Goal: Navigation & Orientation: Find specific page/section

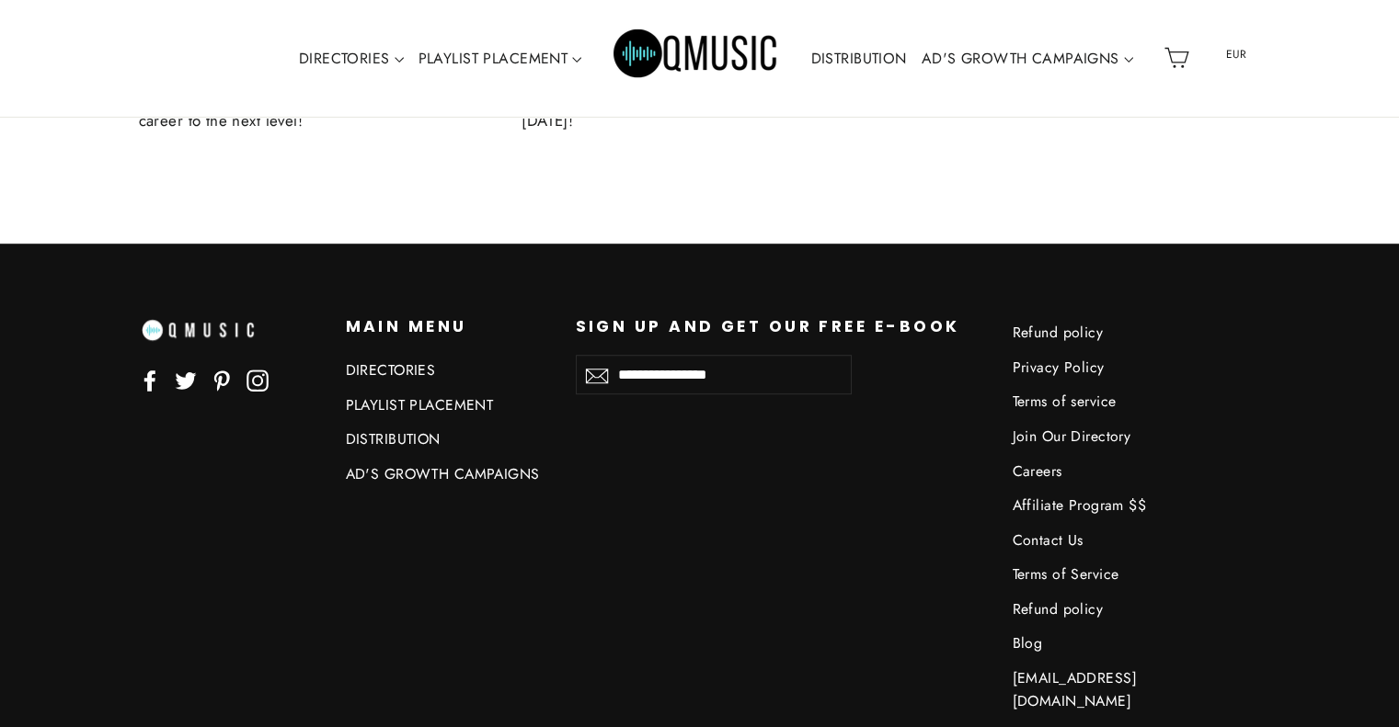
scroll to position [8345, 0]
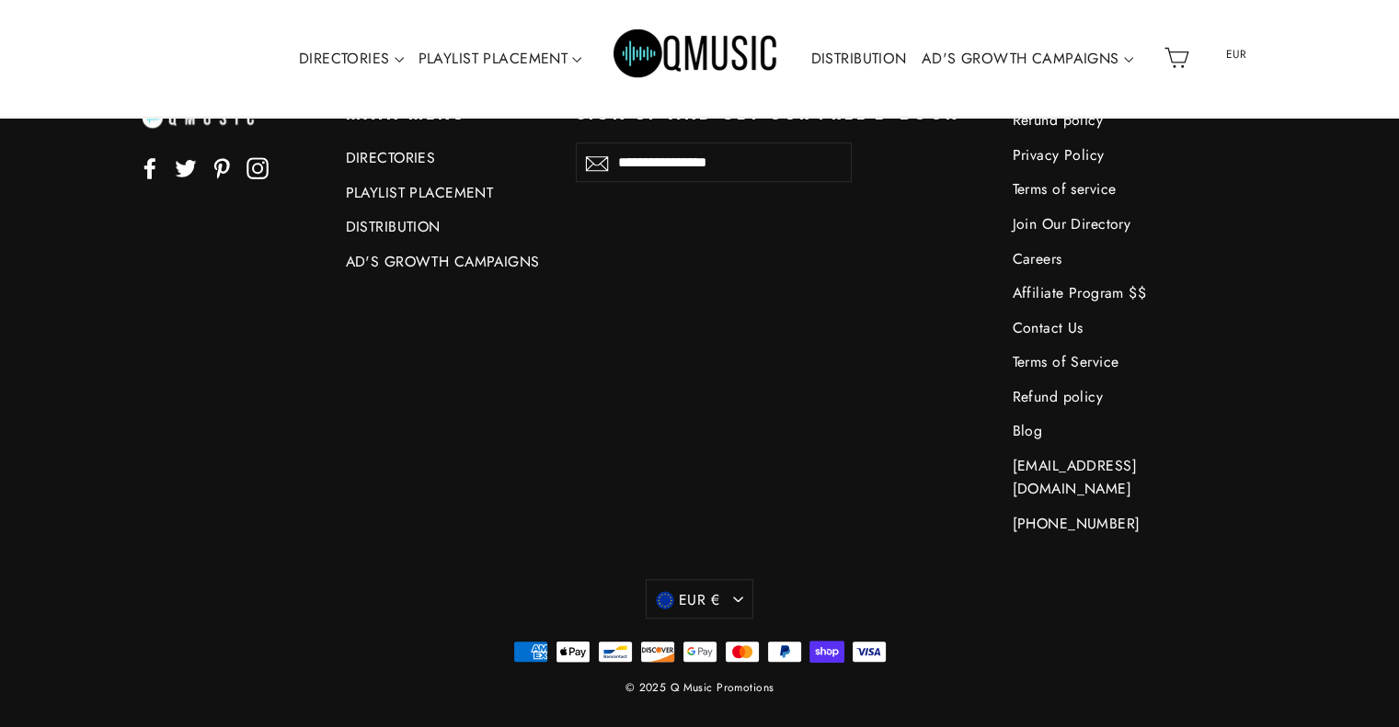
click at [1070, 329] on link "Contact Us" at bounding box center [1113, 328] width 202 height 30
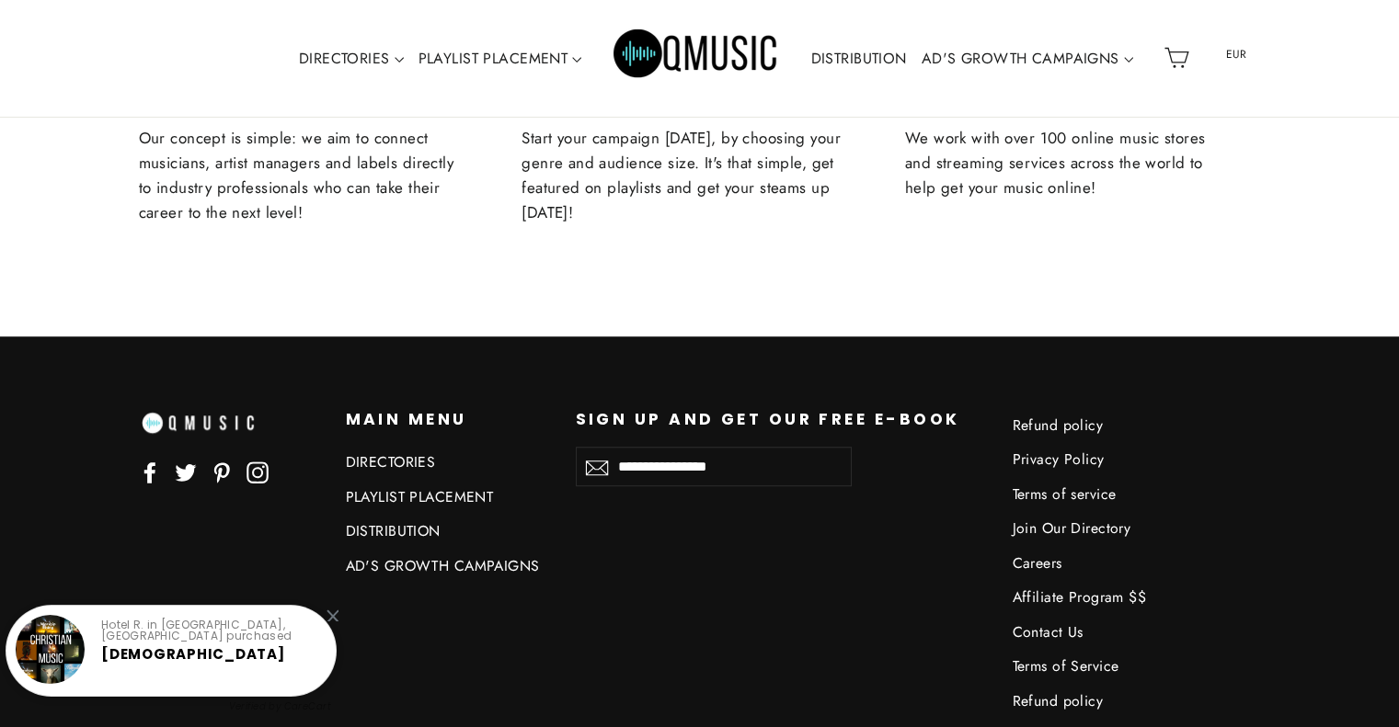
scroll to position [1225, 0]
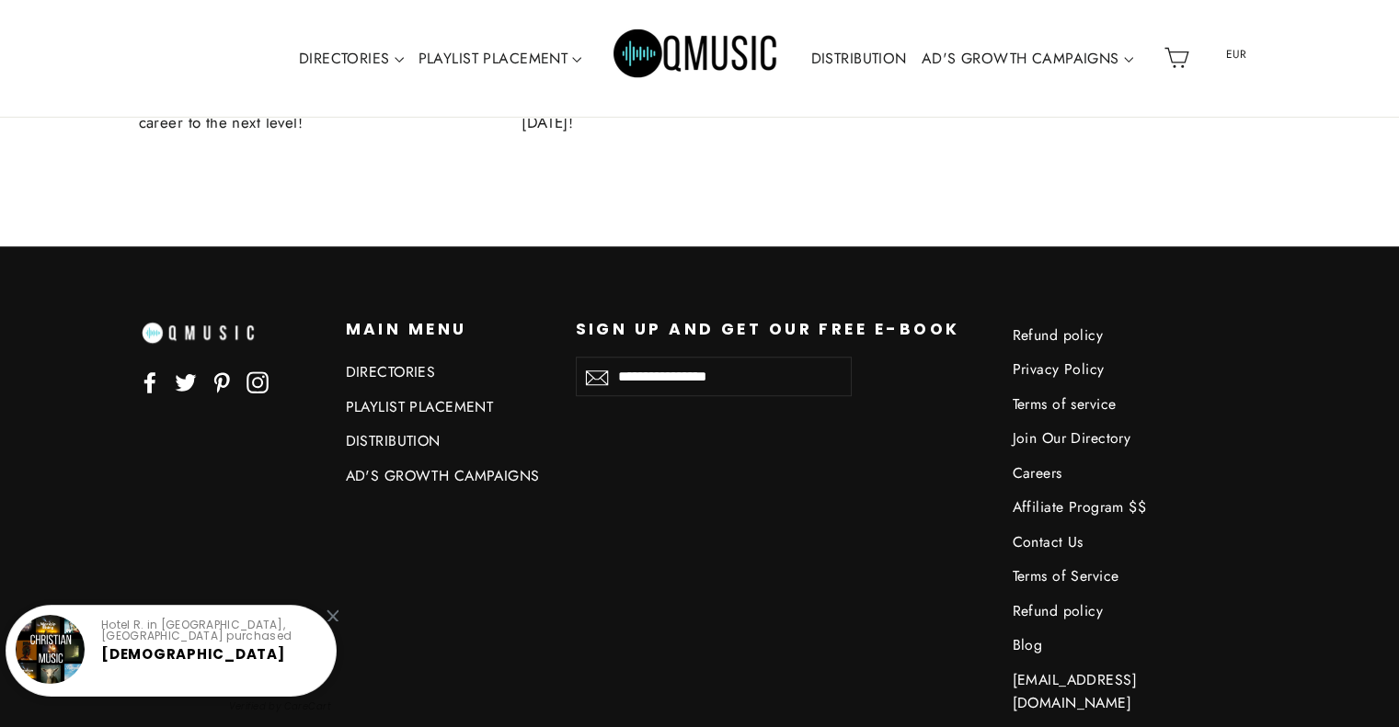
click at [1070, 458] on link "Careers" at bounding box center [1113, 473] width 202 height 30
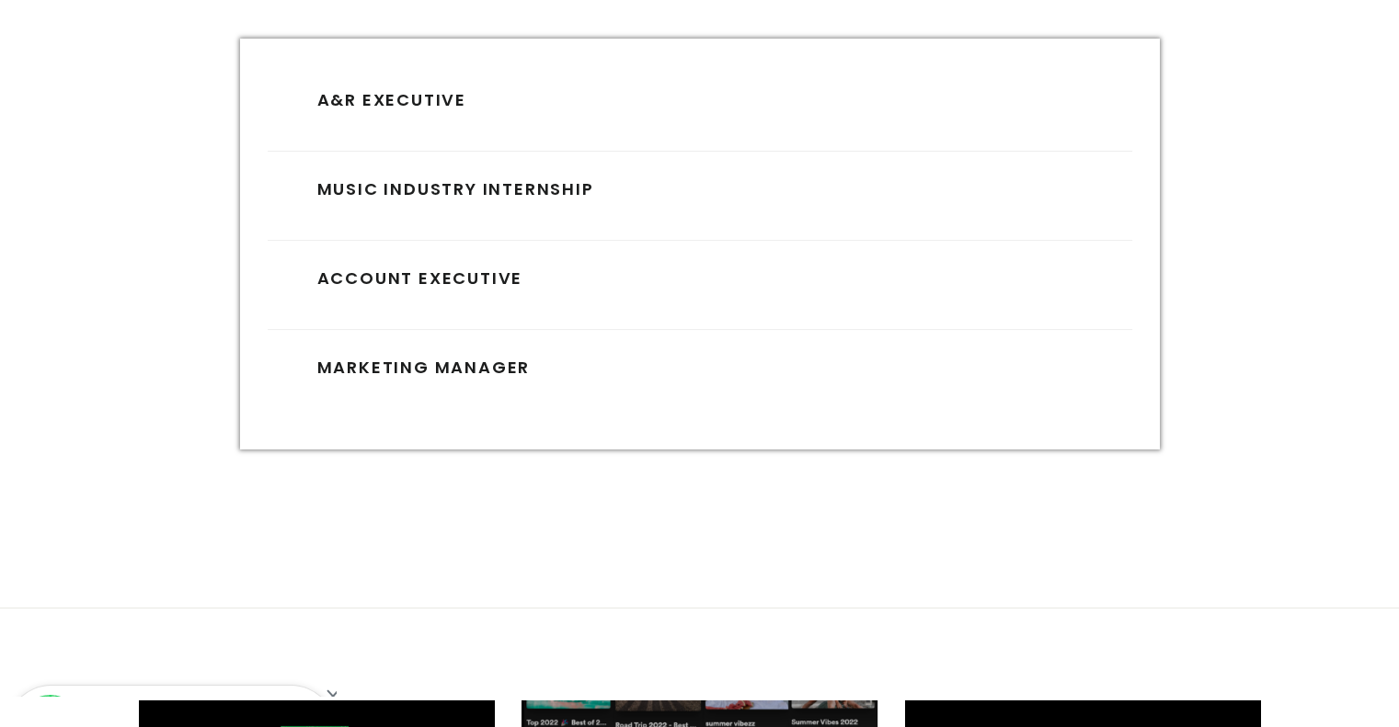
scroll to position [552, 0]
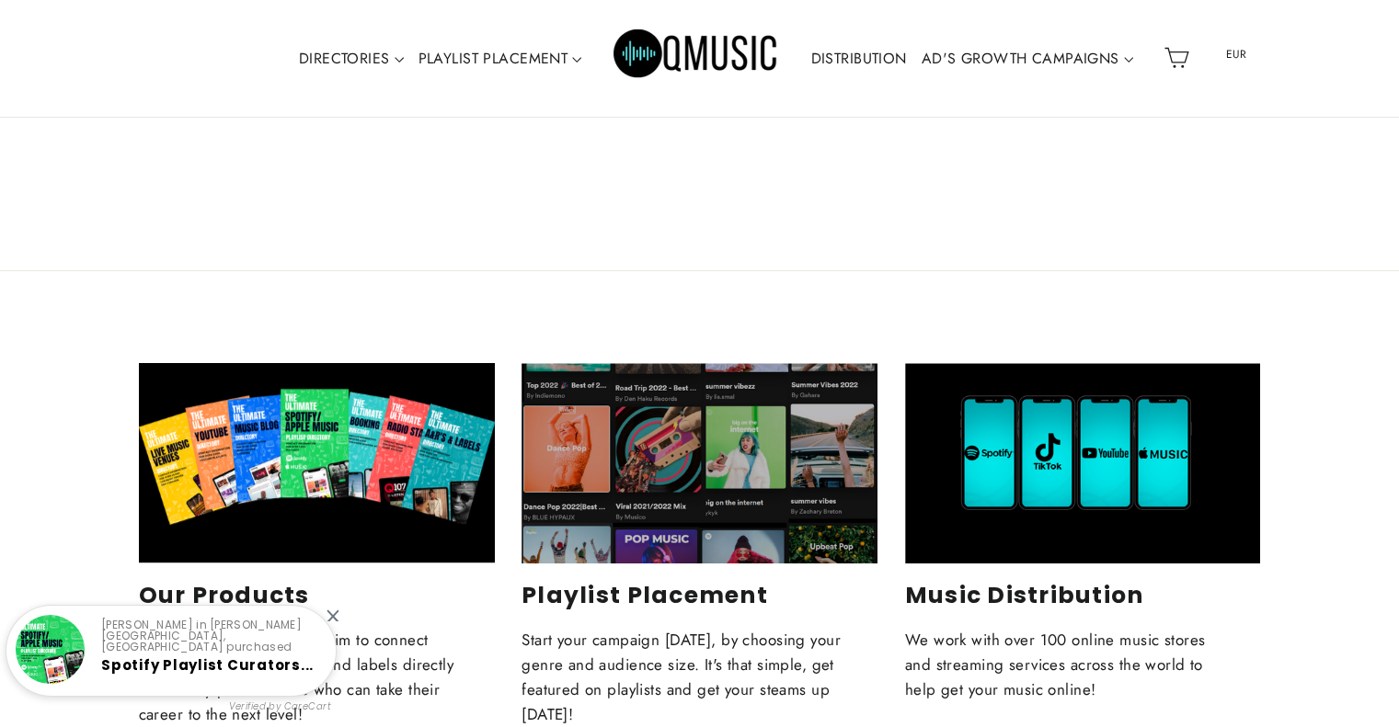
click at [655, 66] on img "Primary" at bounding box center [696, 58] width 166 height 83
